Goal: Use online tool/utility: Utilize a website feature to perform a specific function

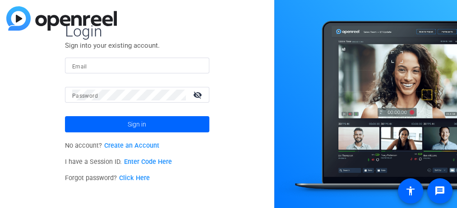
click at [174, 68] on input "Email" at bounding box center [137, 65] width 130 height 11
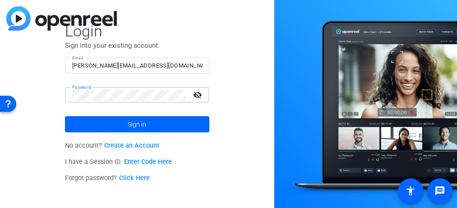
click at [65, 116] on button "Sign in" at bounding box center [137, 124] width 144 height 16
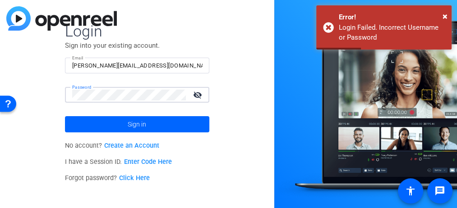
click at [65, 116] on button "Sign in" at bounding box center [137, 124] width 144 height 16
click at [201, 100] on mat-icon "visibility_off" at bounding box center [199, 94] width 22 height 13
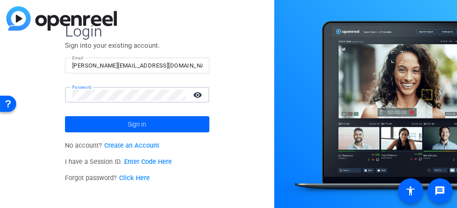
click at [65, 116] on button "Sign in" at bounding box center [137, 124] width 144 height 16
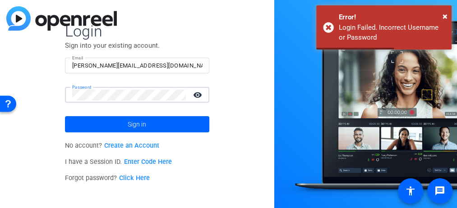
click at [65, 116] on button "Sign in" at bounding box center [137, 124] width 144 height 16
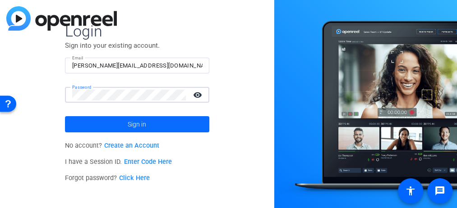
click at [164, 127] on span at bounding box center [137, 125] width 144 height 22
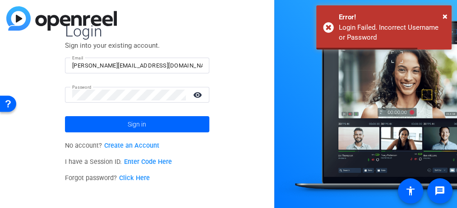
click at [176, 69] on input "[PERSON_NAME][EMAIL_ADDRESS][DOMAIN_NAME]" at bounding box center [137, 65] width 130 height 11
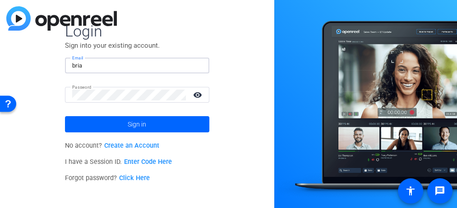
type input "[PERSON_NAME][EMAIL_ADDRESS][PERSON_NAME][DOMAIN_NAME]"
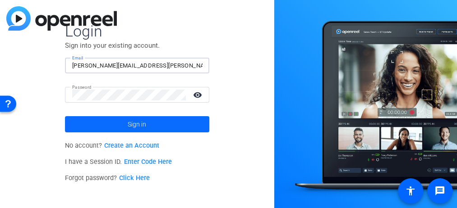
click at [169, 130] on span at bounding box center [137, 125] width 144 height 22
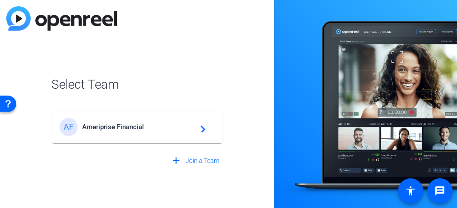
click at [171, 139] on mat-card-content "AF Ameriprise Financial navigate_next" at bounding box center [137, 127] width 170 height 32
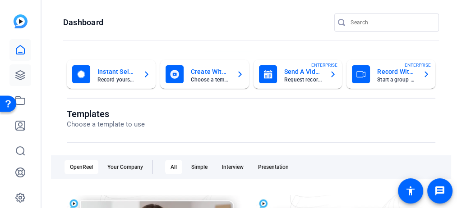
click at [27, 77] on link at bounding box center [20, 76] width 22 height 22
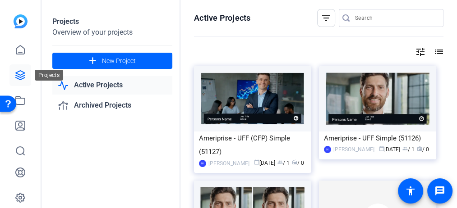
click at [24, 71] on icon at bounding box center [20, 75] width 11 height 11
click at [92, 87] on link "Active Projects" at bounding box center [112, 85] width 120 height 18
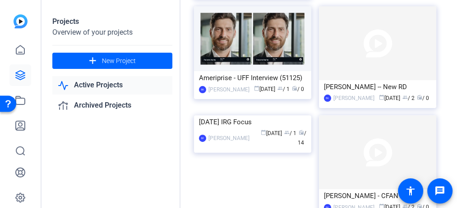
scroll to position [174, 0]
click at [280, 54] on img at bounding box center [252, 39] width 117 height 65
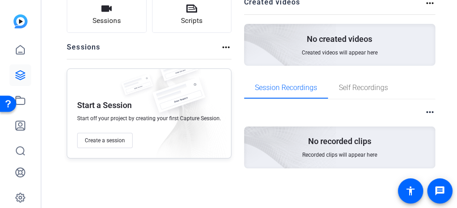
scroll to position [0, 0]
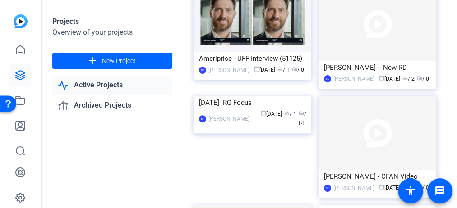
scroll to position [194, 0]
click at [279, 96] on img at bounding box center [252, 96] width 117 height 0
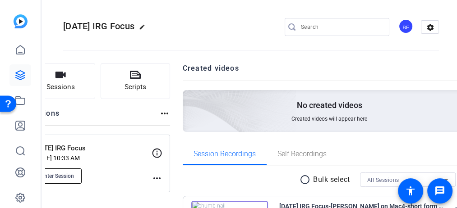
click at [74, 176] on span "Enter Session" at bounding box center [57, 176] width 33 height 7
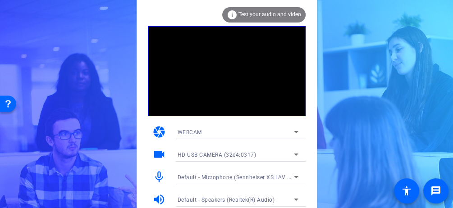
click at [277, 14] on span "Test your audio and video" at bounding box center [270, 14] width 63 height 6
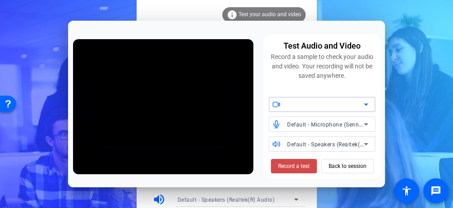
click at [289, 158] on span at bounding box center [294, 167] width 46 height 22
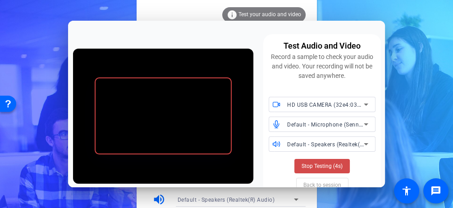
click at [307, 162] on span at bounding box center [322, 167] width 55 height 22
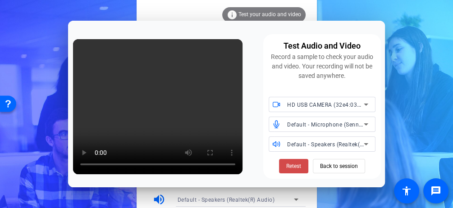
click at [305, 165] on span at bounding box center [293, 167] width 29 height 22
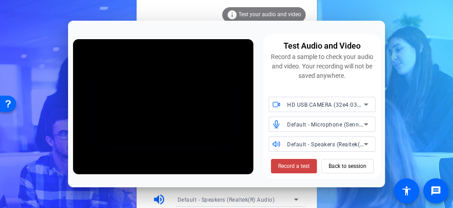
click at [305, 165] on span "Record a test" at bounding box center [294, 166] width 32 height 8
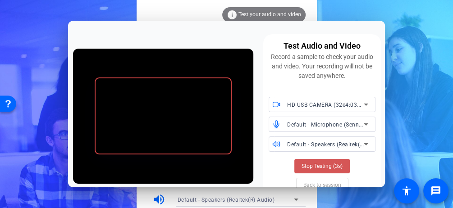
click at [305, 165] on span "Stop Testing (3s)" at bounding box center [322, 166] width 41 height 8
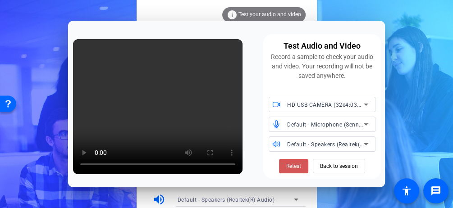
click at [305, 165] on span at bounding box center [293, 167] width 29 height 22
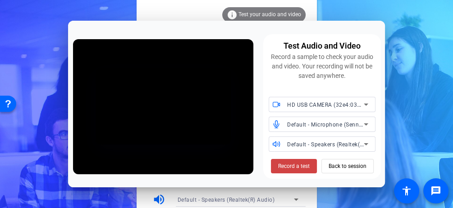
click at [305, 165] on span "Record a test" at bounding box center [294, 166] width 32 height 8
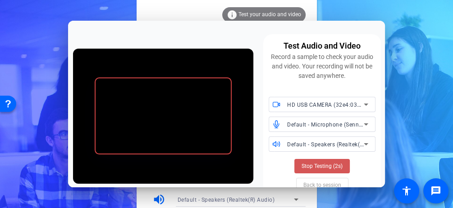
click at [305, 165] on span "Stop Testing (2s)" at bounding box center [322, 166] width 41 height 8
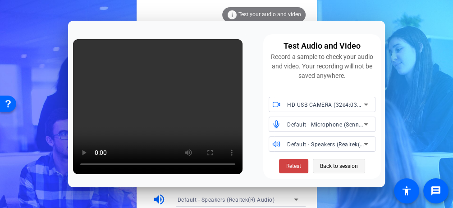
click at [324, 166] on span "Back to session" at bounding box center [339, 166] width 38 height 17
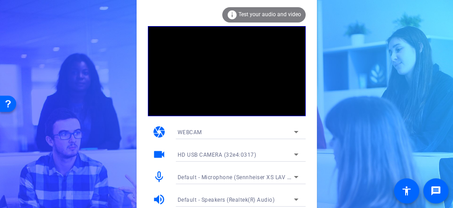
scroll to position [34, 0]
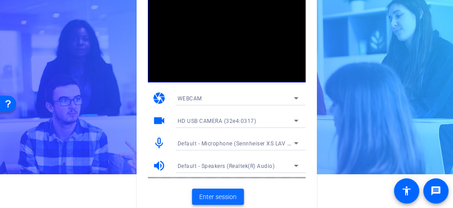
click at [218, 188] on span at bounding box center [218, 197] width 52 height 22
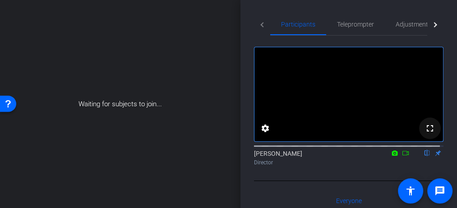
click at [426, 134] on mat-icon "fullscreen" at bounding box center [430, 128] width 11 height 11
